Goal: Navigation & Orientation: Go to known website

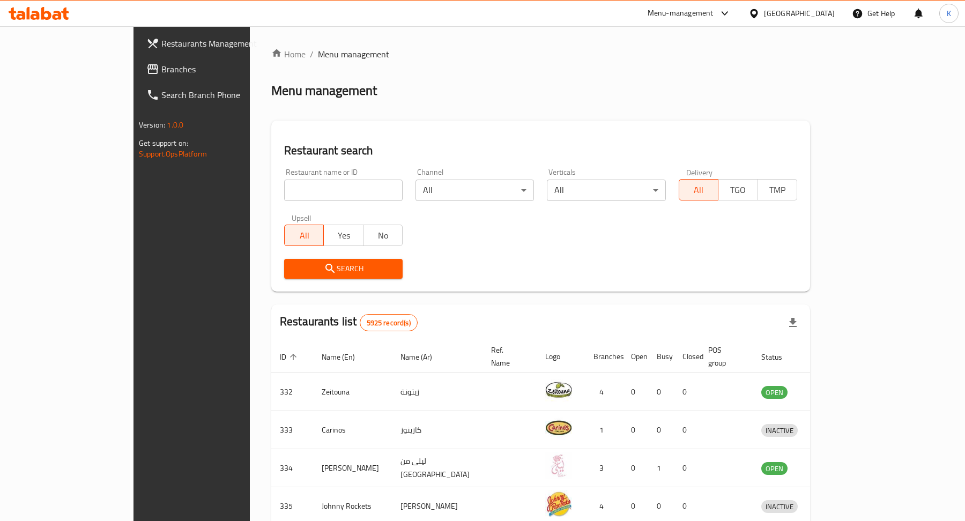
click at [817, 17] on div "[GEOGRAPHIC_DATA]" at bounding box center [799, 14] width 71 height 12
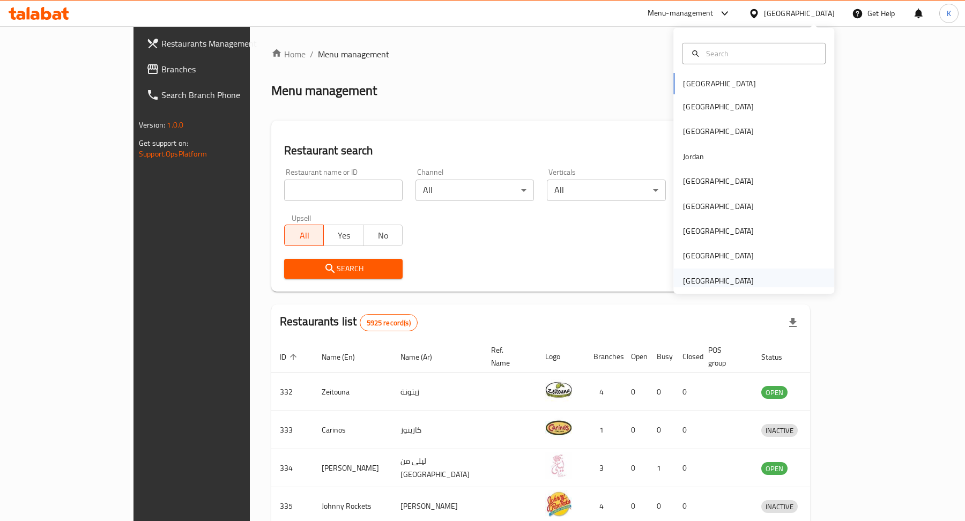
click at [729, 278] on div "[GEOGRAPHIC_DATA]" at bounding box center [718, 281] width 71 height 12
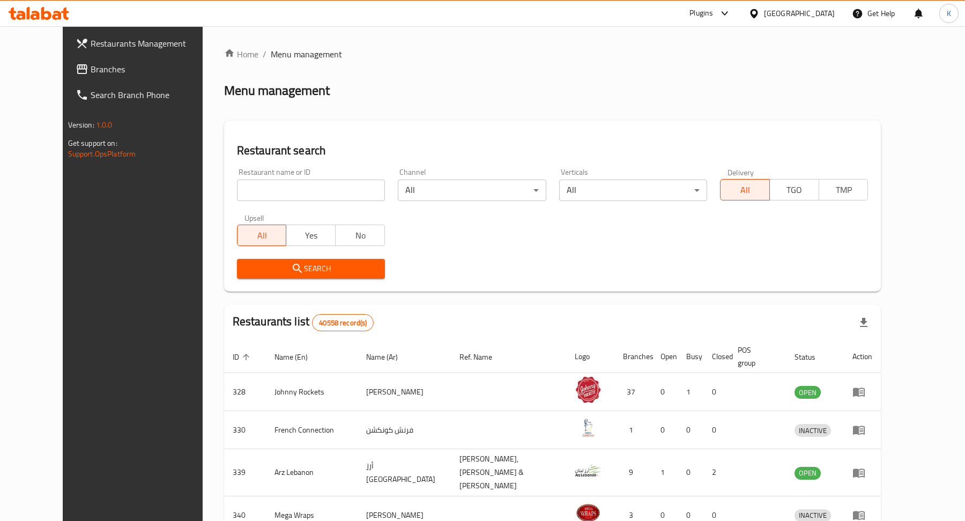
click at [56, 17] on icon at bounding box center [39, 13] width 61 height 13
